Goal: Find specific page/section: Find specific page/section

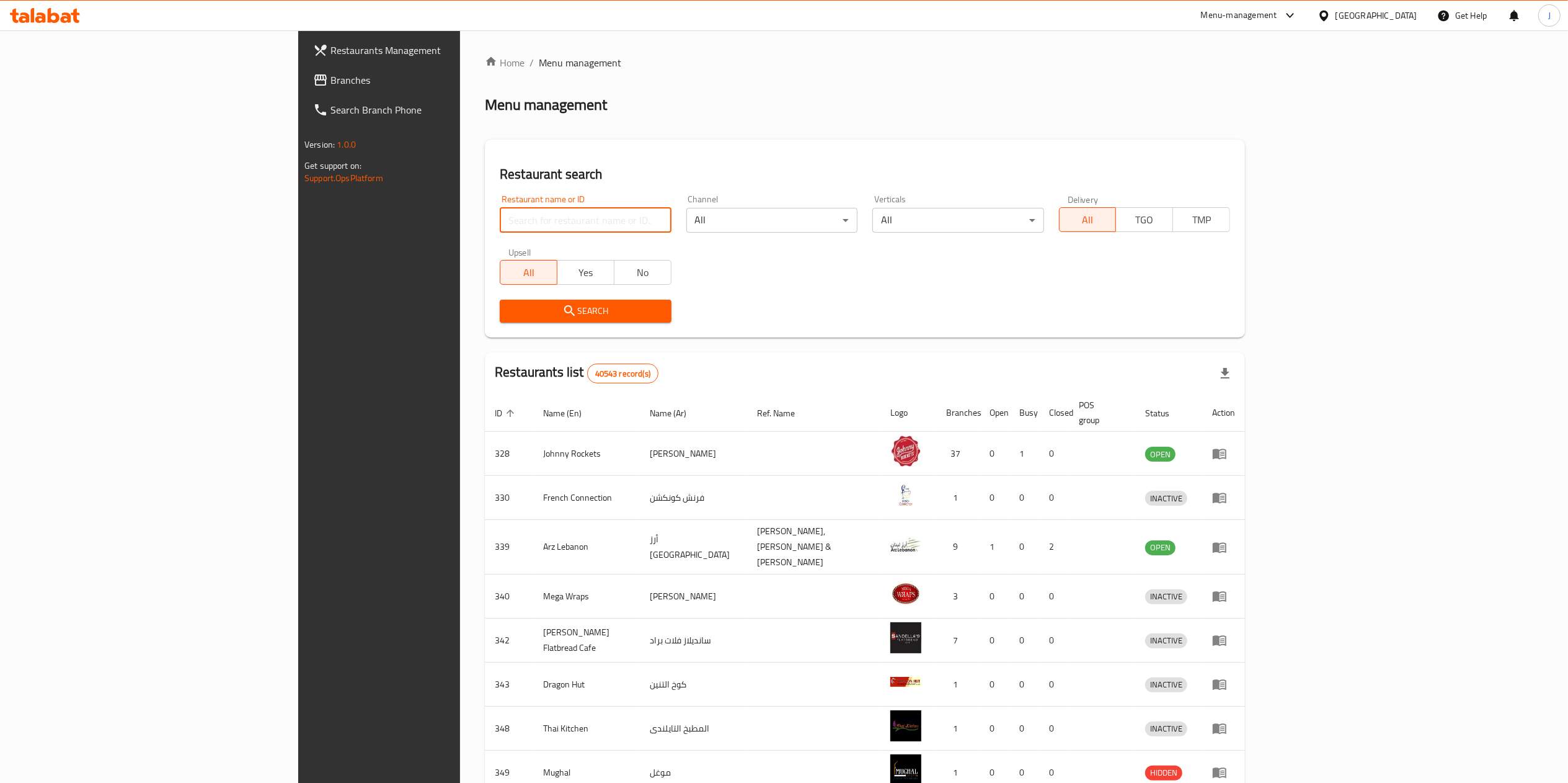
drag, startPoint x: 0, startPoint y: 0, endPoint x: 385, endPoint y: 214, distance: 440.5
click at [500, 214] on input "search" at bounding box center [585, 220] width 171 height 25
type input "670444"
click at [510, 313] on span "Search" at bounding box center [585, 311] width 151 height 16
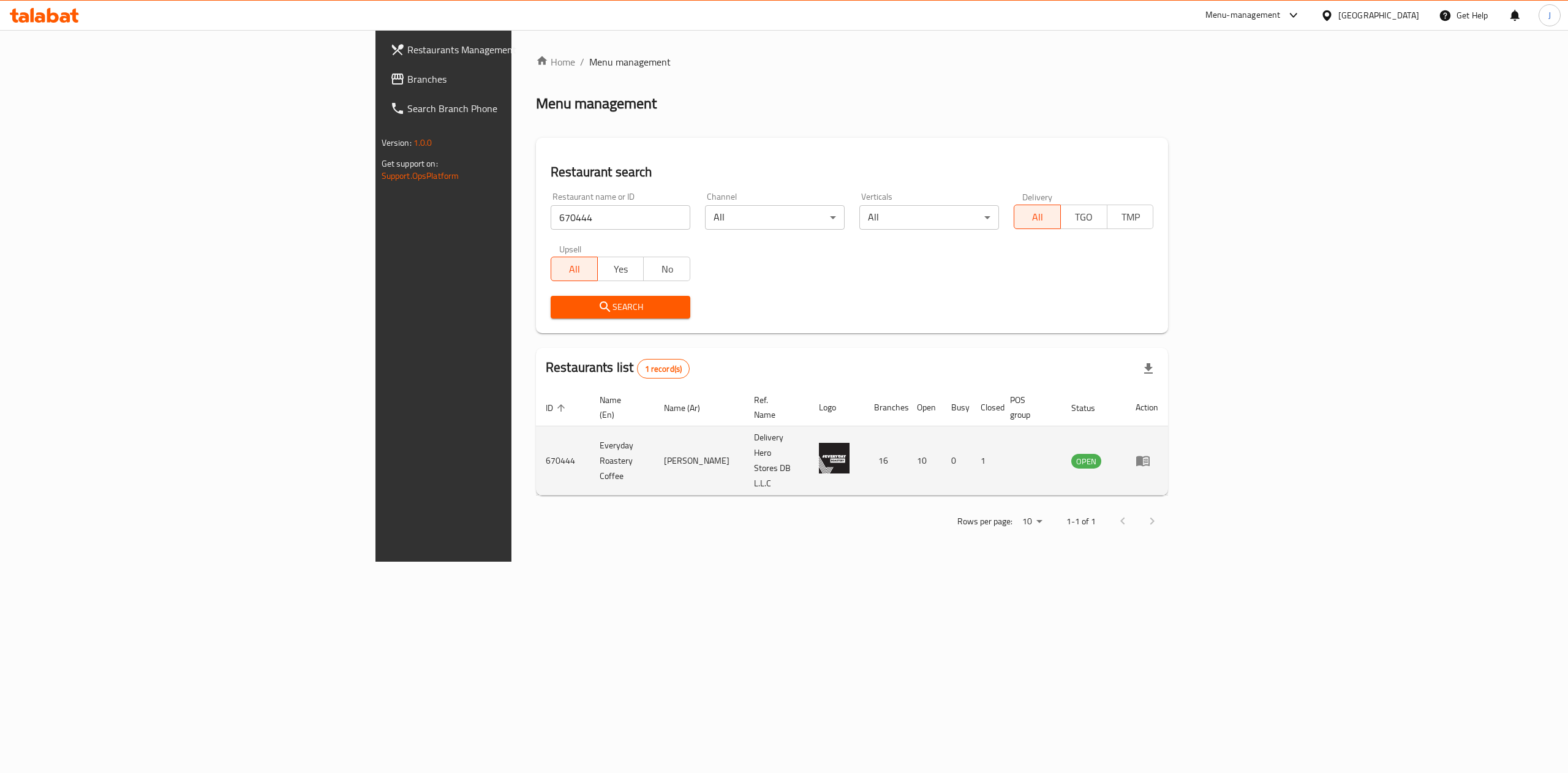
click at [1150, 456] on icon "enhanced table" at bounding box center [1143, 461] width 13 height 10
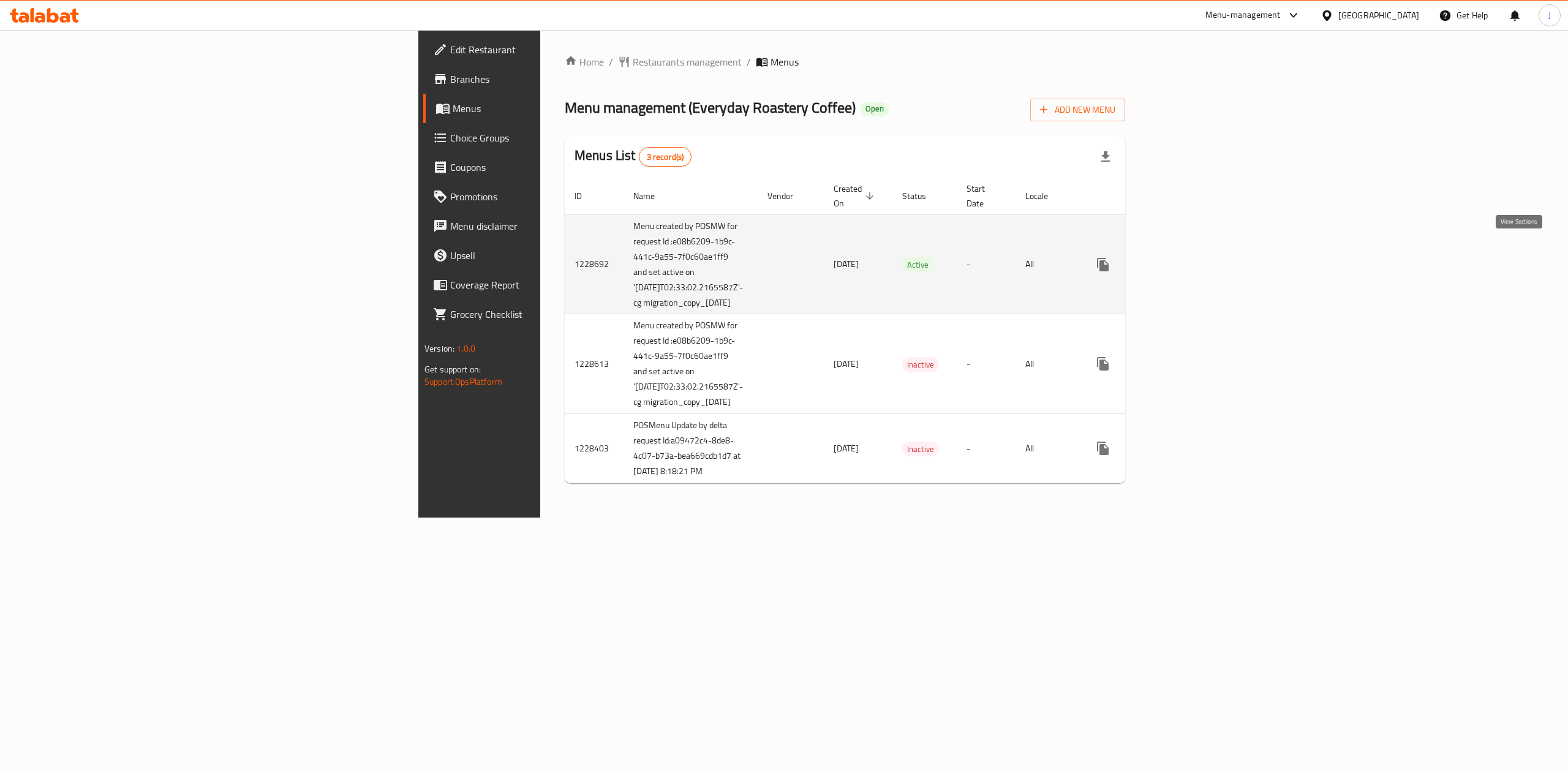
click at [1206, 250] on link "enhanced table" at bounding box center [1191, 264] width 29 height 29
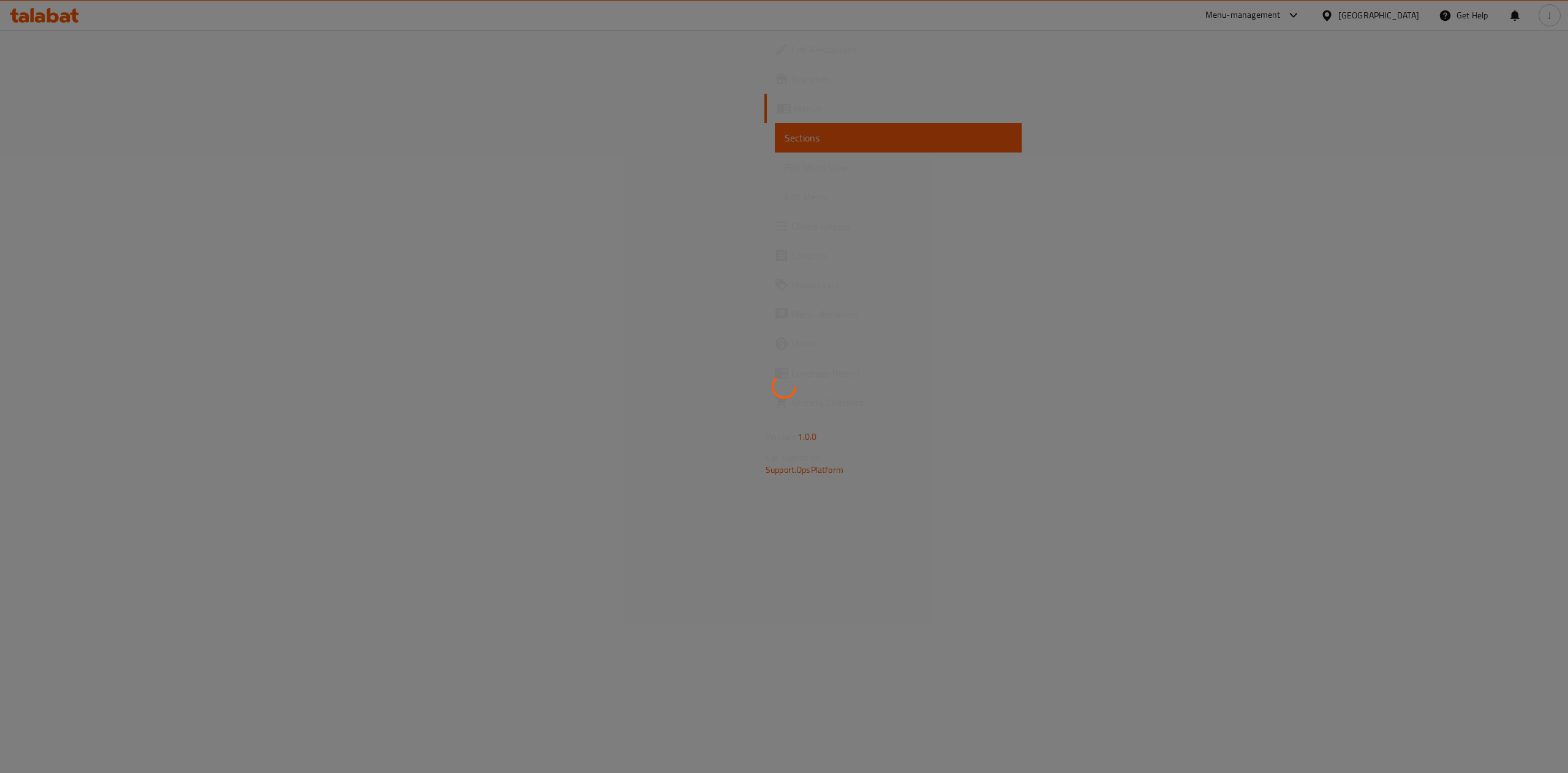
click at [435, 192] on div at bounding box center [784, 386] width 1568 height 773
drag, startPoint x: 435, startPoint y: 192, endPoint x: 482, endPoint y: 283, distance: 102.4
click at [482, 283] on div at bounding box center [784, 386] width 1568 height 773
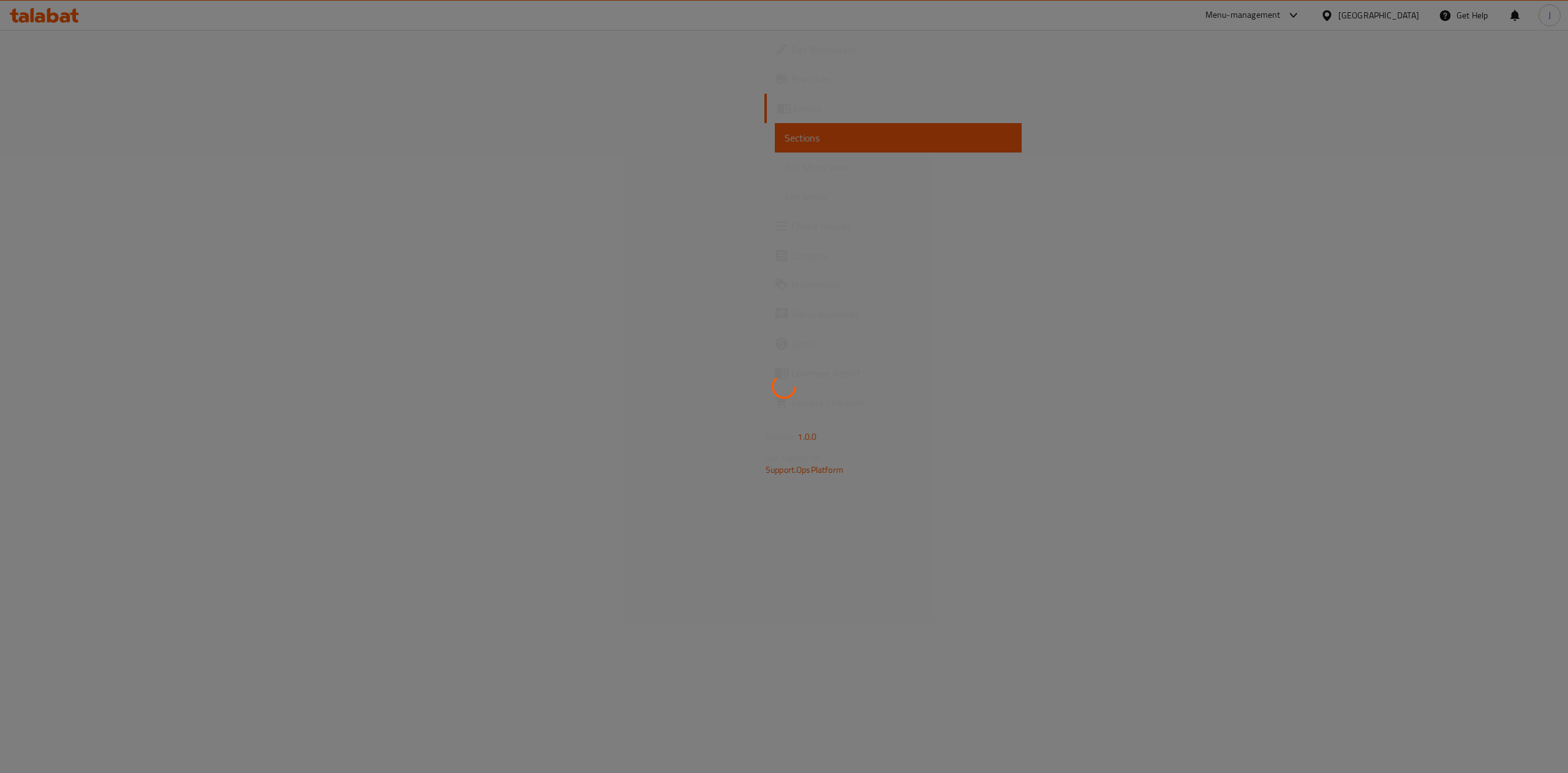
click at [537, 347] on div at bounding box center [784, 386] width 1568 height 773
click at [390, 173] on div at bounding box center [784, 386] width 1568 height 773
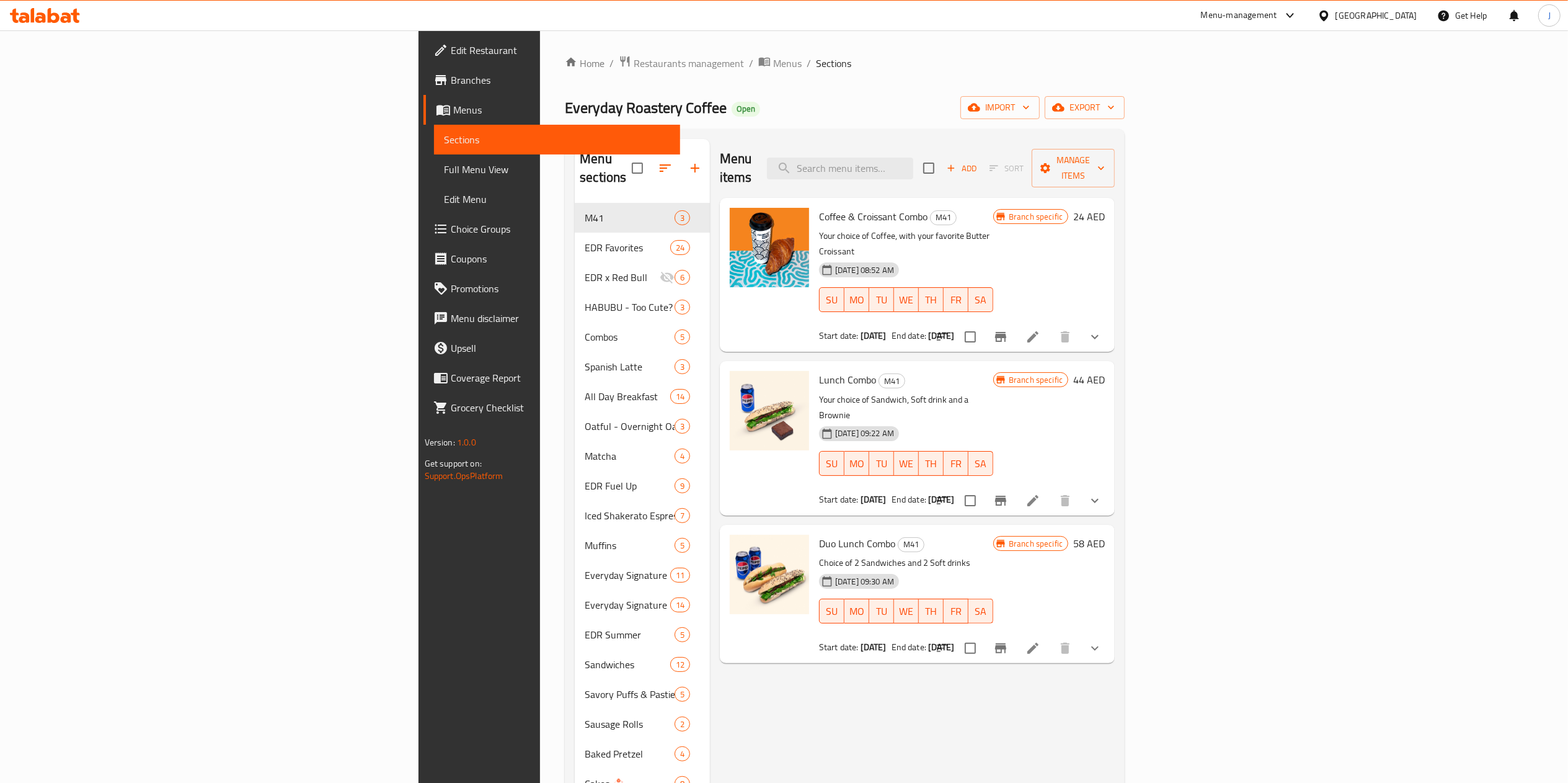
click at [575, 139] on div "Menu sections" at bounding box center [642, 168] width 135 height 59
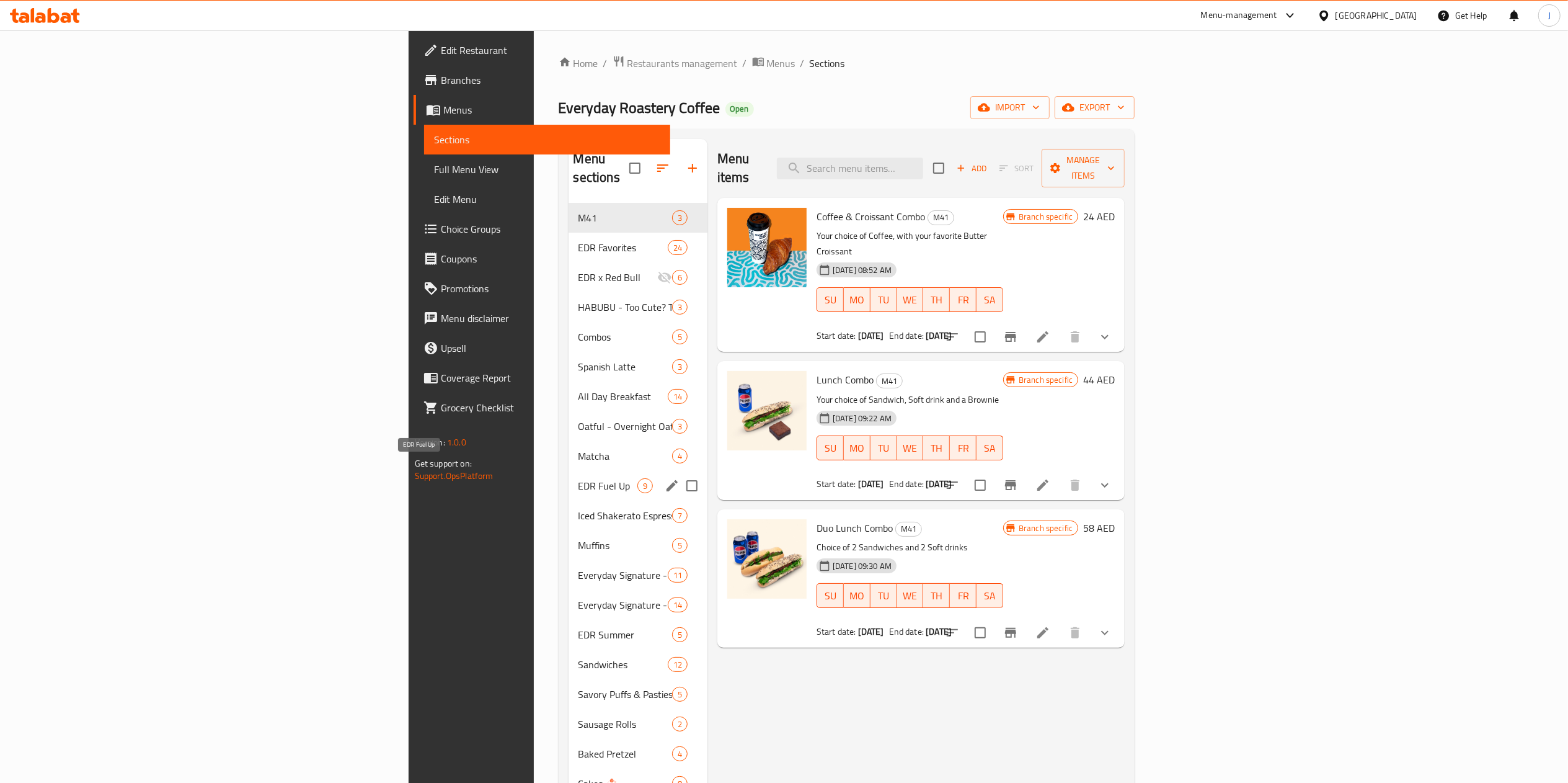
click at [578, 478] on span "EDR Fuel Up" at bounding box center [608, 486] width 59 height 15
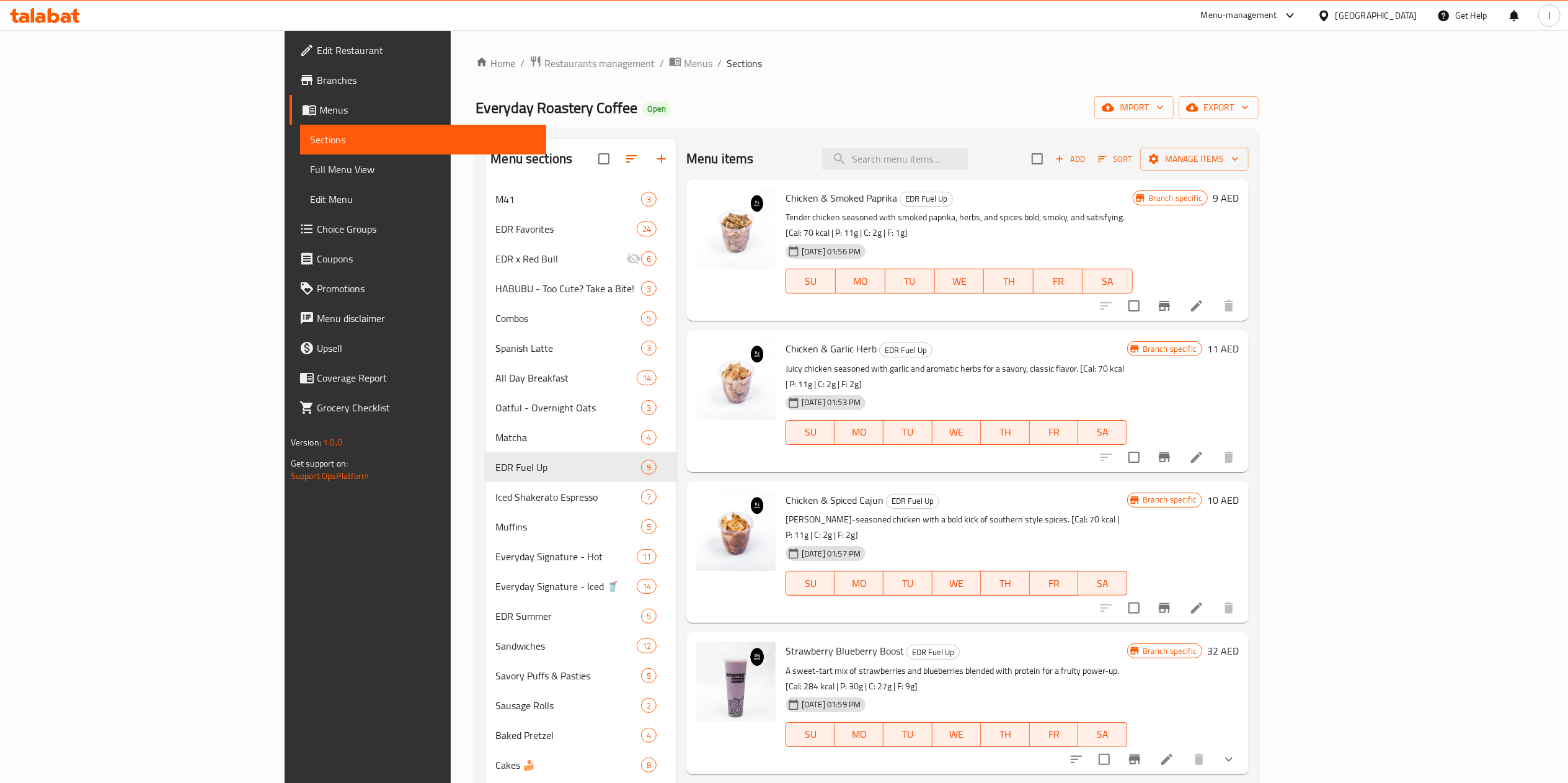
click at [752, 113] on div "Everyday Roastery Coffee Open import export" at bounding box center [867, 107] width 783 height 23
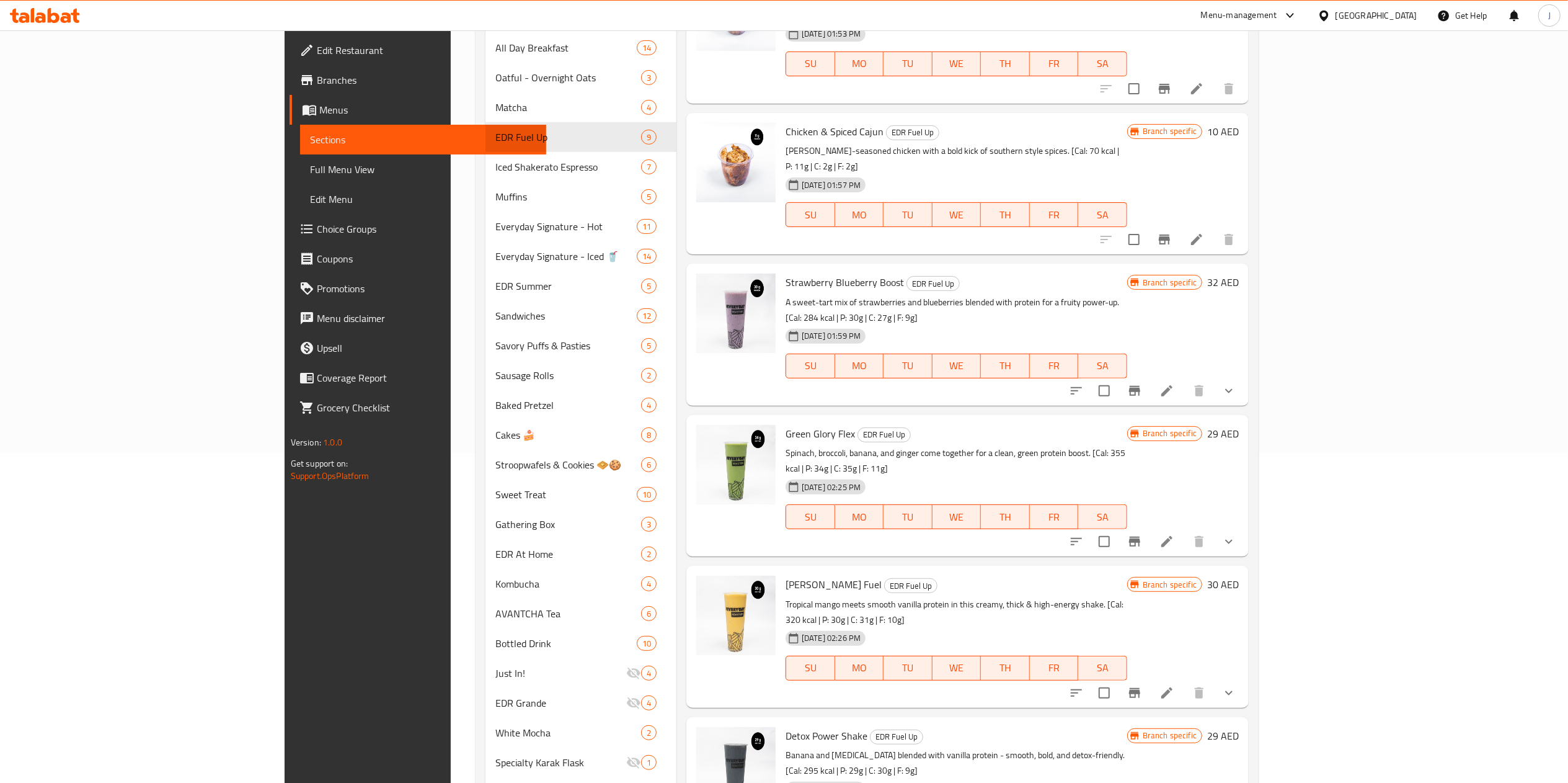
scroll to position [331, 0]
click at [827, 294] on p "A sweet-tart mix of strawberries and blueberries blended with protein for a fru…" at bounding box center [957, 309] width 342 height 31
click at [869, 322] on div "[DATE] 01:59 PM" at bounding box center [824, 334] width 88 height 25
click at [892, 294] on p "A sweet-tart mix of strawberries and blueberries blended with protein for a fru…" at bounding box center [957, 309] width 342 height 31
click at [1012, 294] on p "A sweet-tart mix of strawberries and blueberries blended with protein for a fru…" at bounding box center [957, 309] width 342 height 31
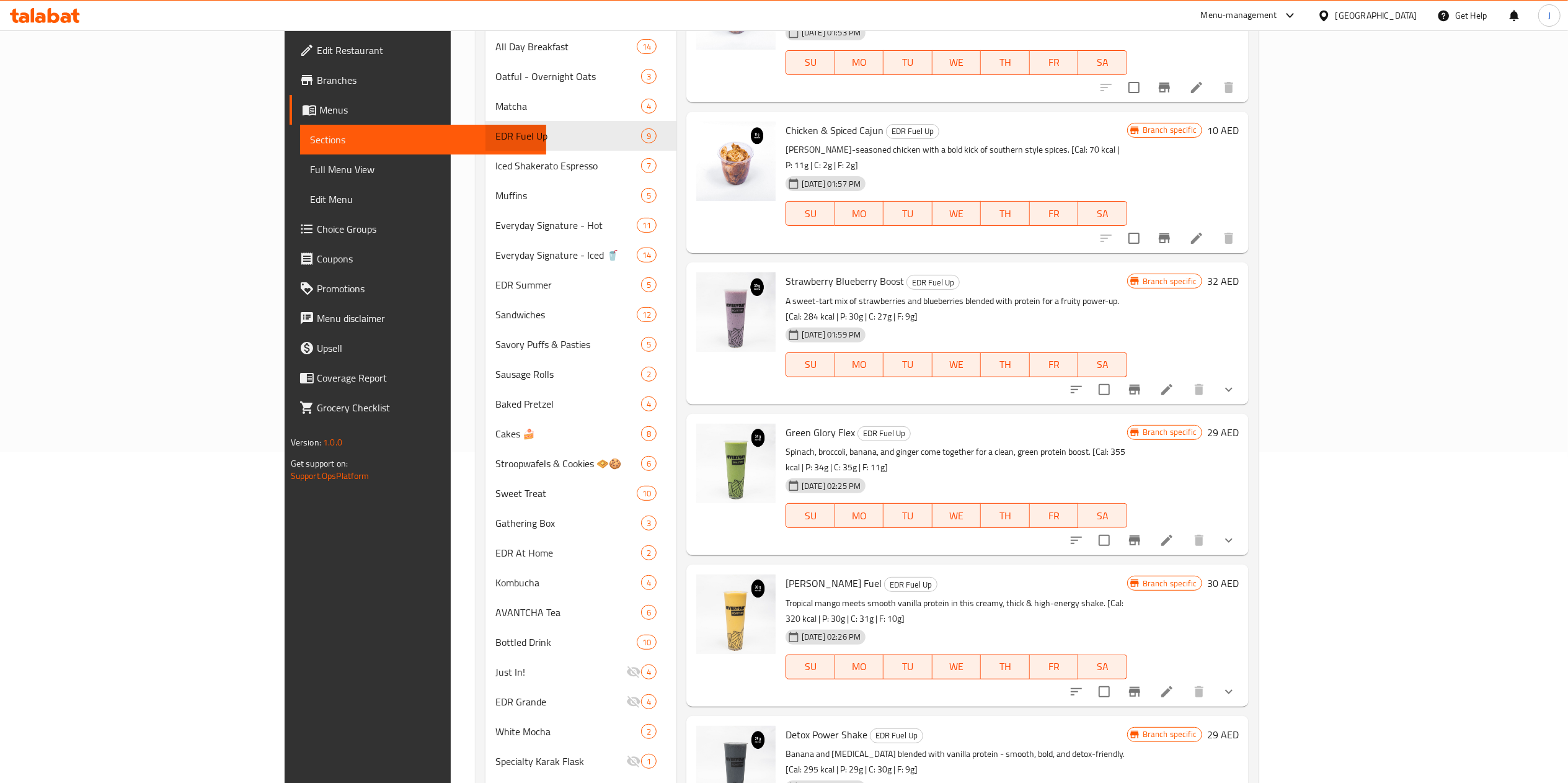
click at [1037, 294] on p "A sweet-tart mix of strawberries and blueberries blended with protein for a fru…" at bounding box center [957, 309] width 342 height 31
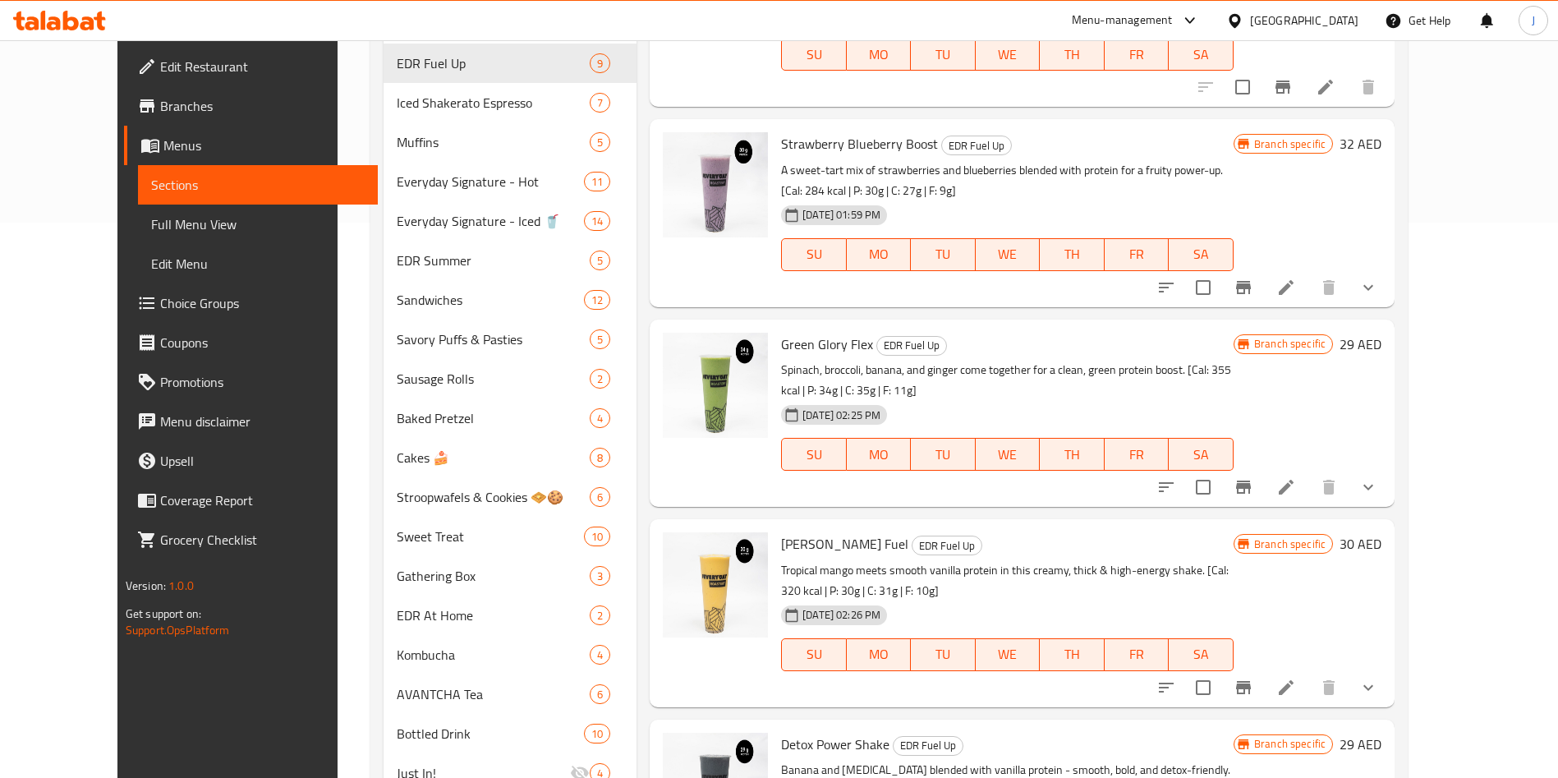
scroll to position [154, 0]
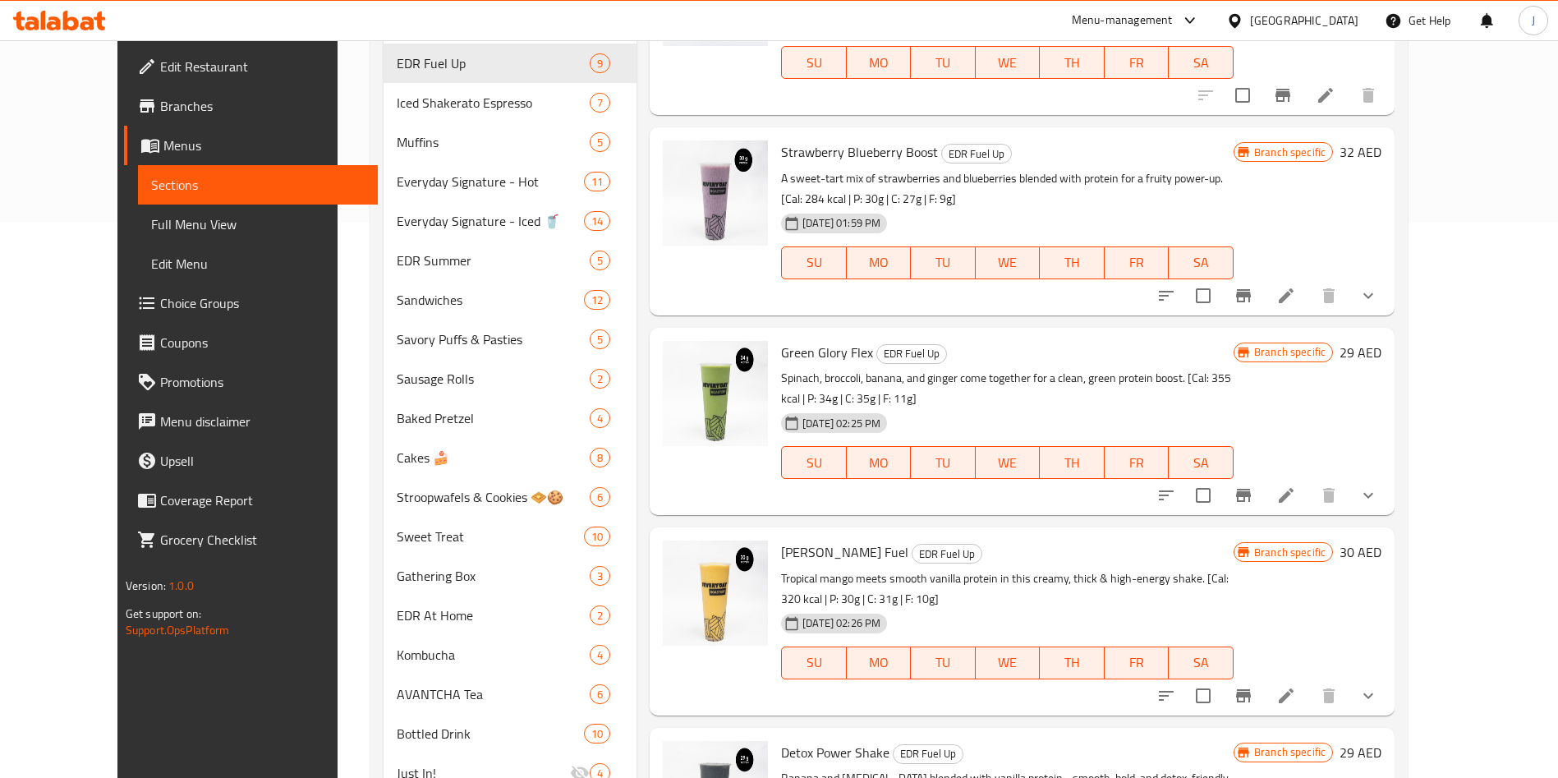
click at [1166, 368] on p "Spinach, broccoli, banana, and ginger come together for a clean, green protein …" at bounding box center [1007, 388] width 453 height 41
drag, startPoint x: 1196, startPoint y: 138, endPoint x: 1212, endPoint y: 157, distance: 24.5
click at [1212, 168] on p "A sweet-tart mix of strawberries and blueberries blended with protein for a fru…" at bounding box center [1007, 188] width 453 height 41
drag, startPoint x: 1161, startPoint y: 338, endPoint x: 1161, endPoint y: 348, distance: 10.7
click at [1161, 368] on p "Spinach, broccoli, banana, and ginger come together for a clean, green protein …" at bounding box center [1007, 388] width 453 height 41
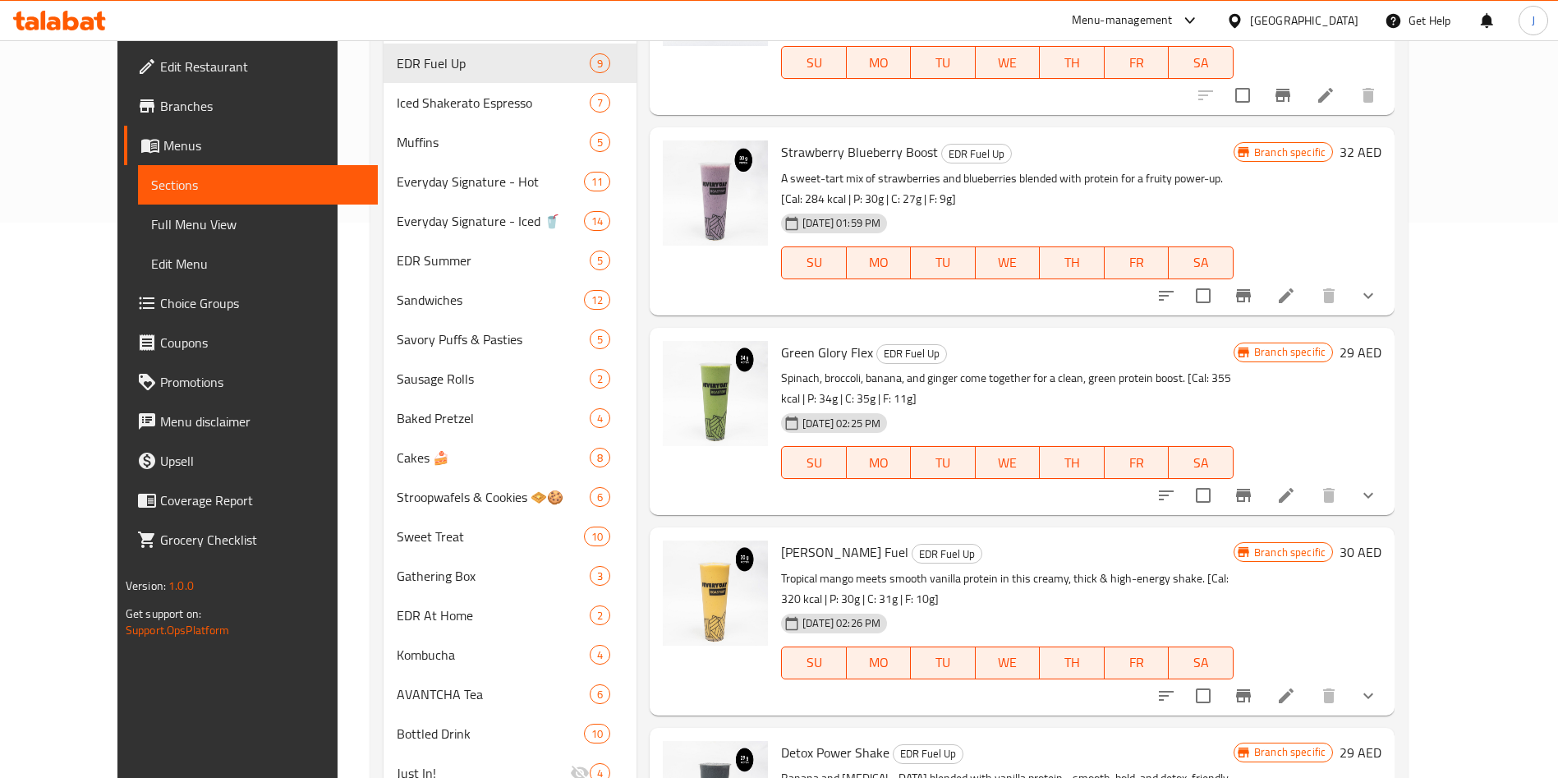
click at [950, 407] on div "[DATE] 02:25 PM SU MO TU WE TH FR SA" at bounding box center [1008, 451] width 466 height 89
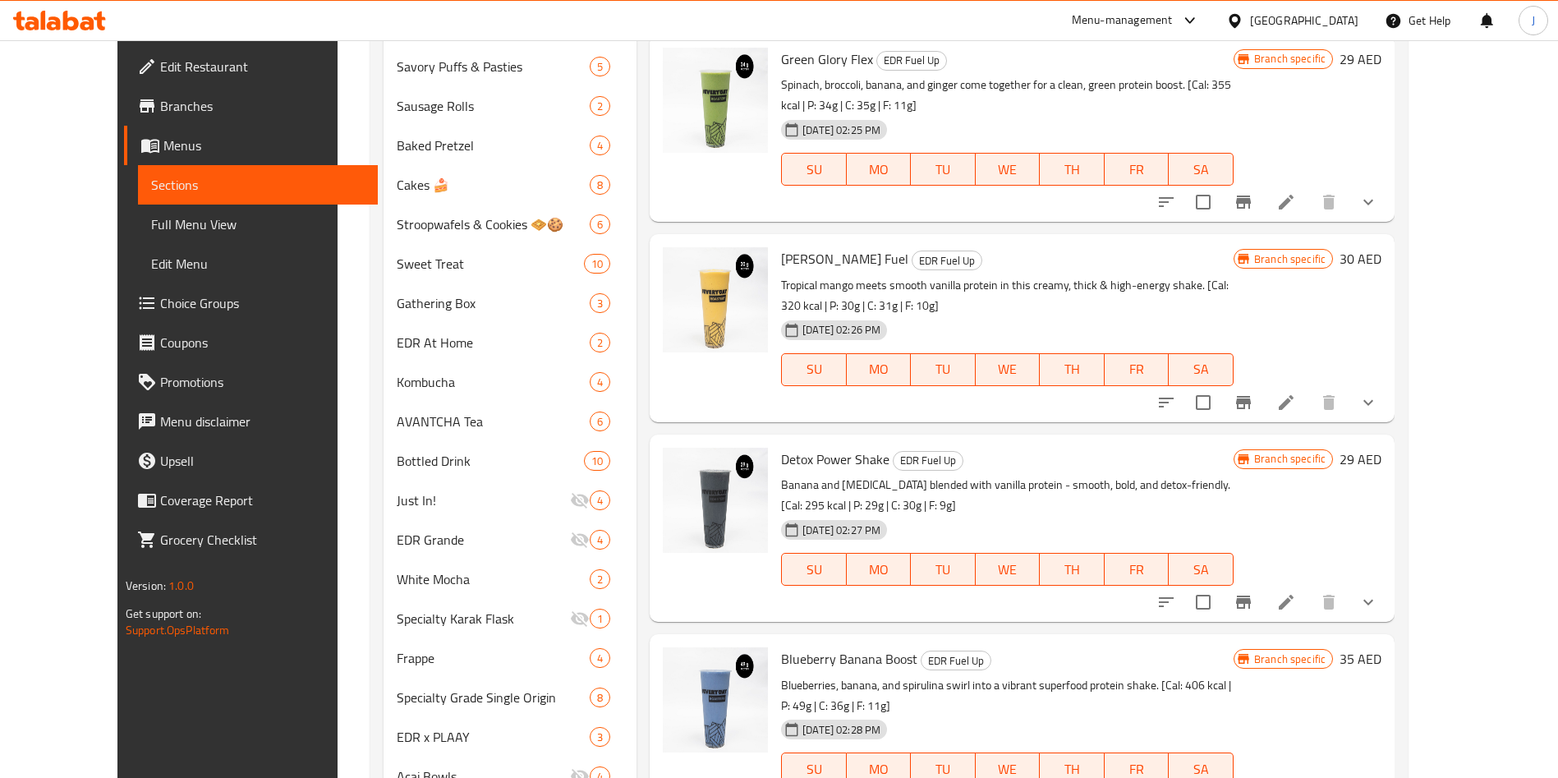
scroll to position [829, 0]
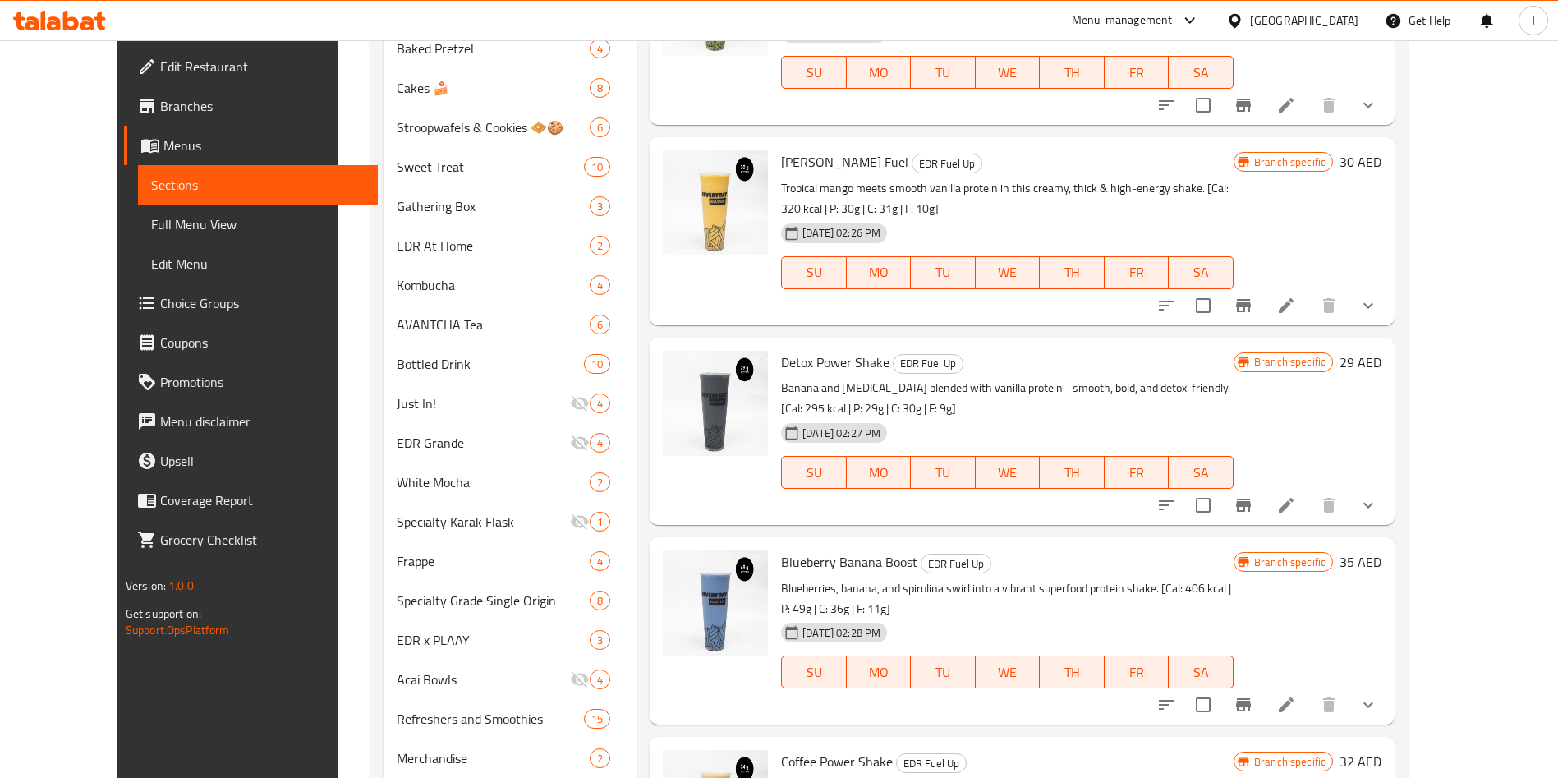
click at [963, 416] on div "[DATE] 02:27 PM SU MO TU WE TH FR SA" at bounding box center [1008, 460] width 466 height 89
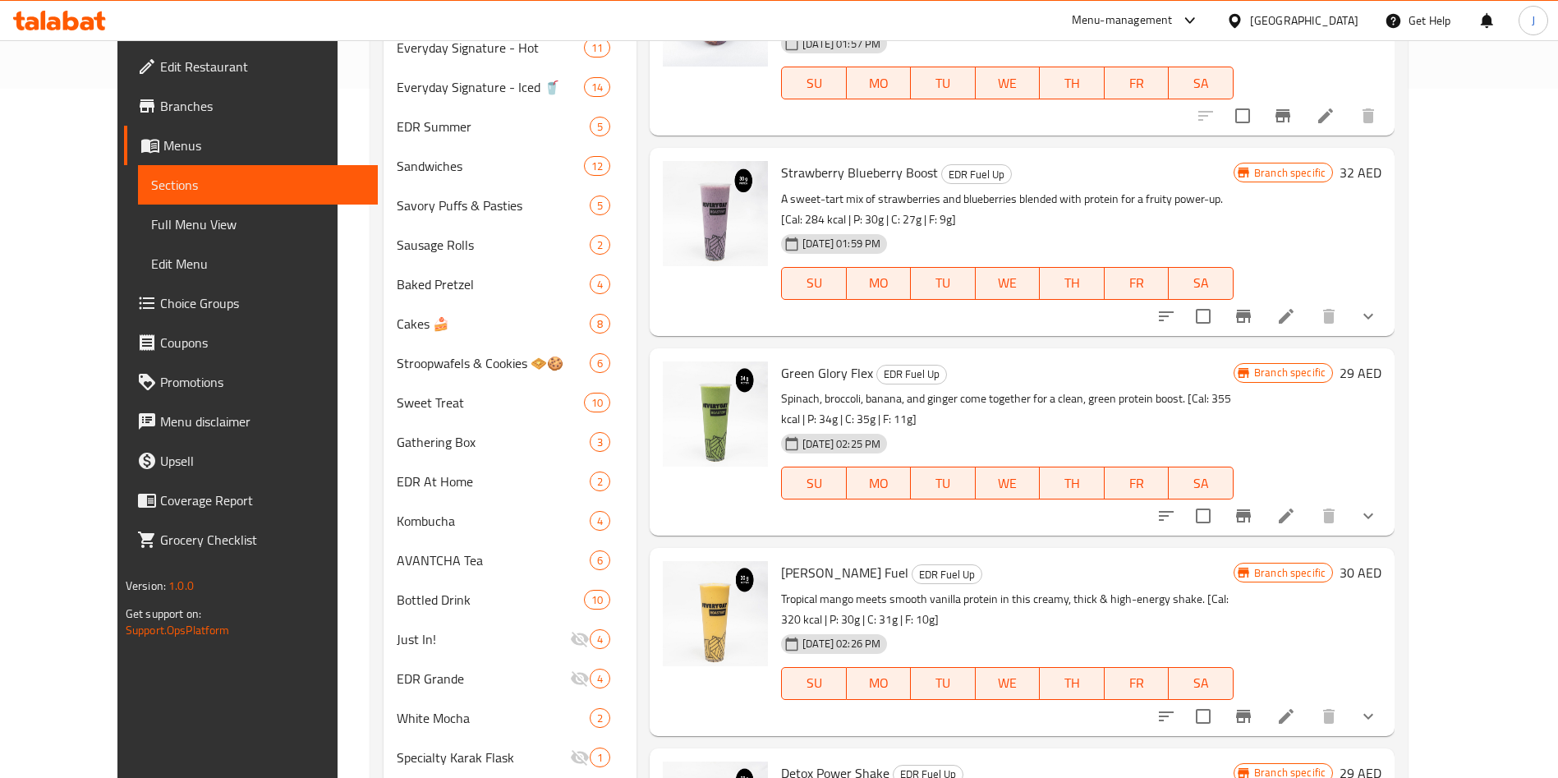
scroll to position [568, 0]
